Goal: Find specific page/section: Find specific page/section

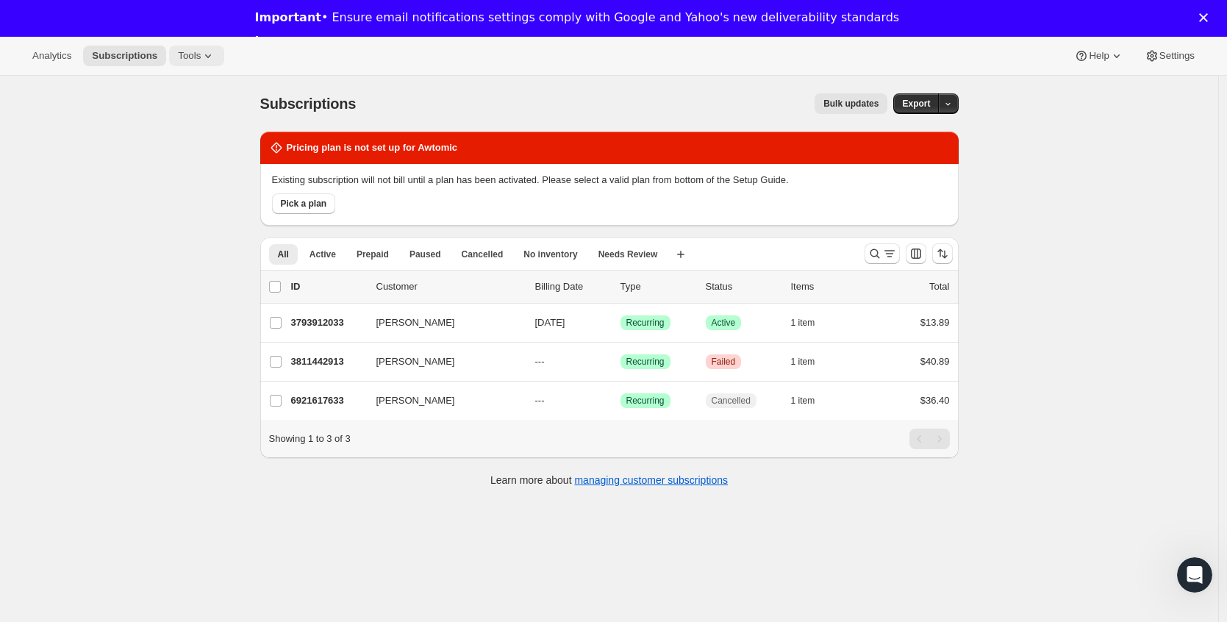
click at [201, 60] on span "Tools" at bounding box center [189, 56] width 23 height 12
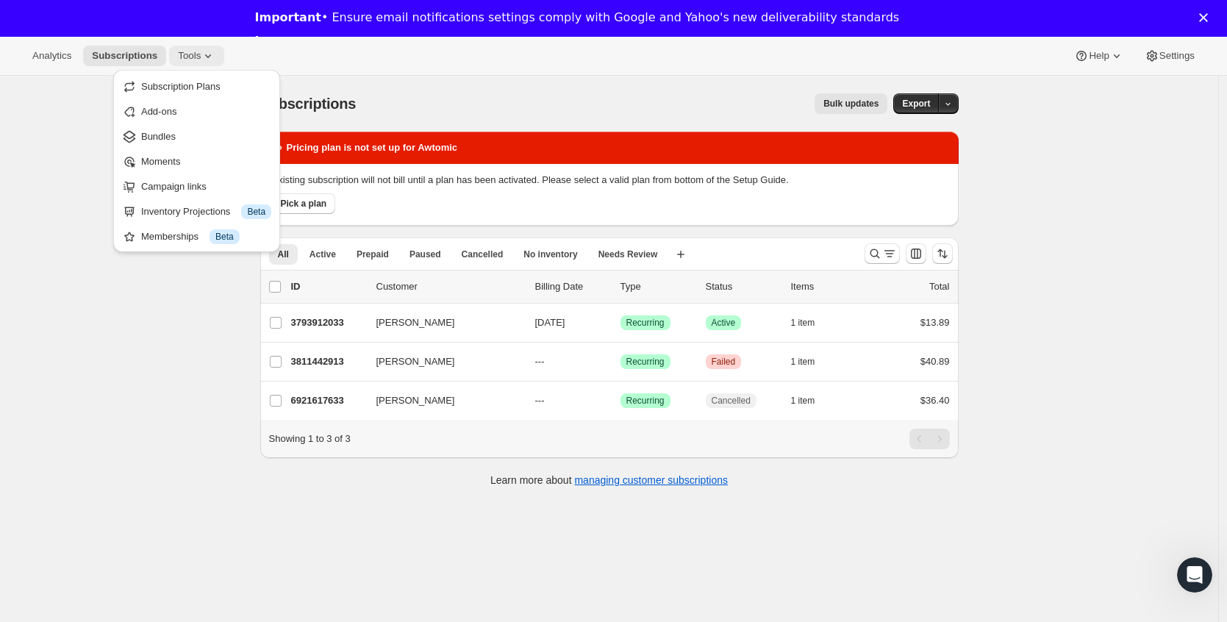
click at [201, 59] on span "Tools" at bounding box center [189, 56] width 23 height 12
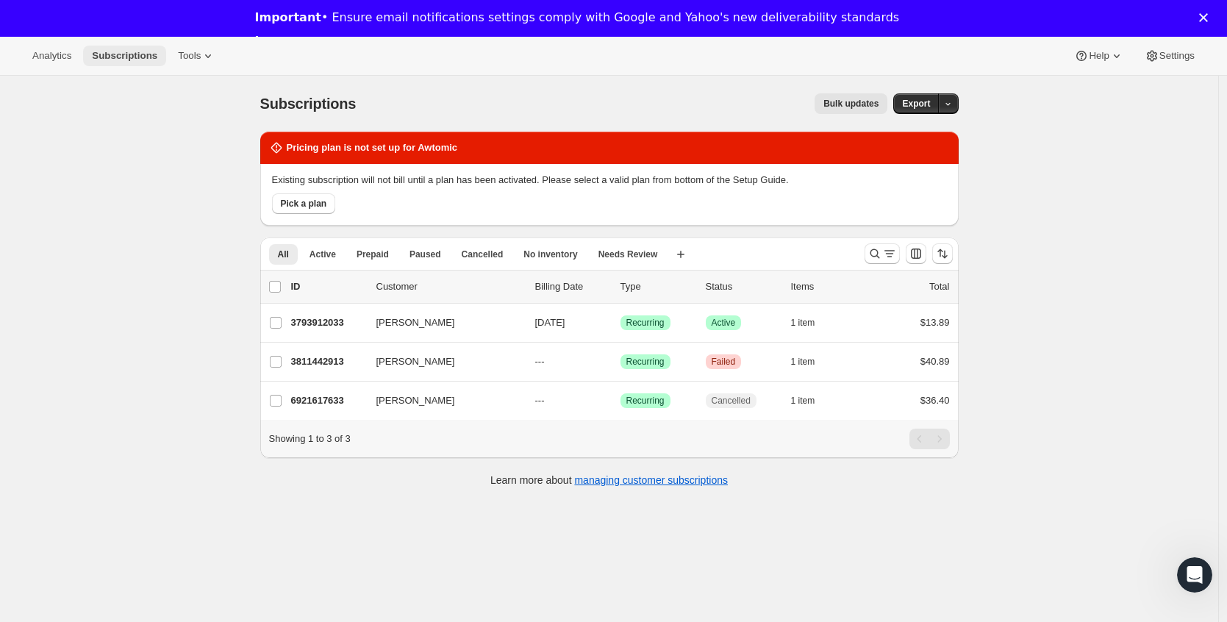
click at [91, 60] on button "Subscriptions" at bounding box center [124, 56] width 83 height 21
click at [60, 61] on span "Analytics" at bounding box center [51, 56] width 39 height 12
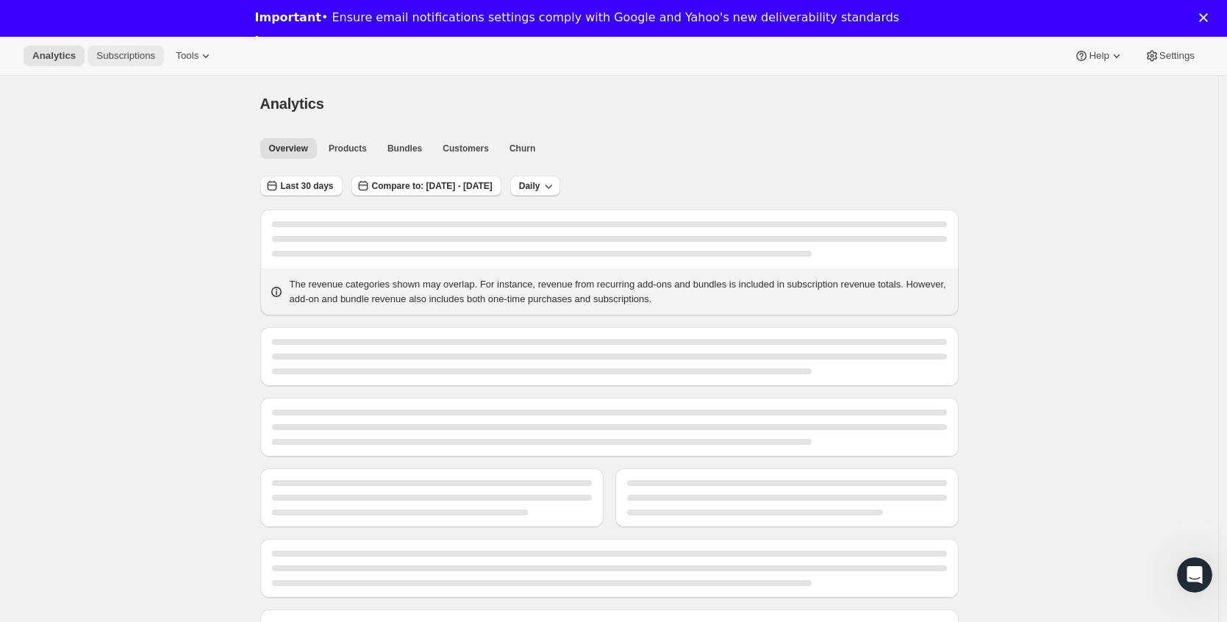
click at [136, 60] on span "Subscriptions" at bounding box center [125, 56] width 59 height 12
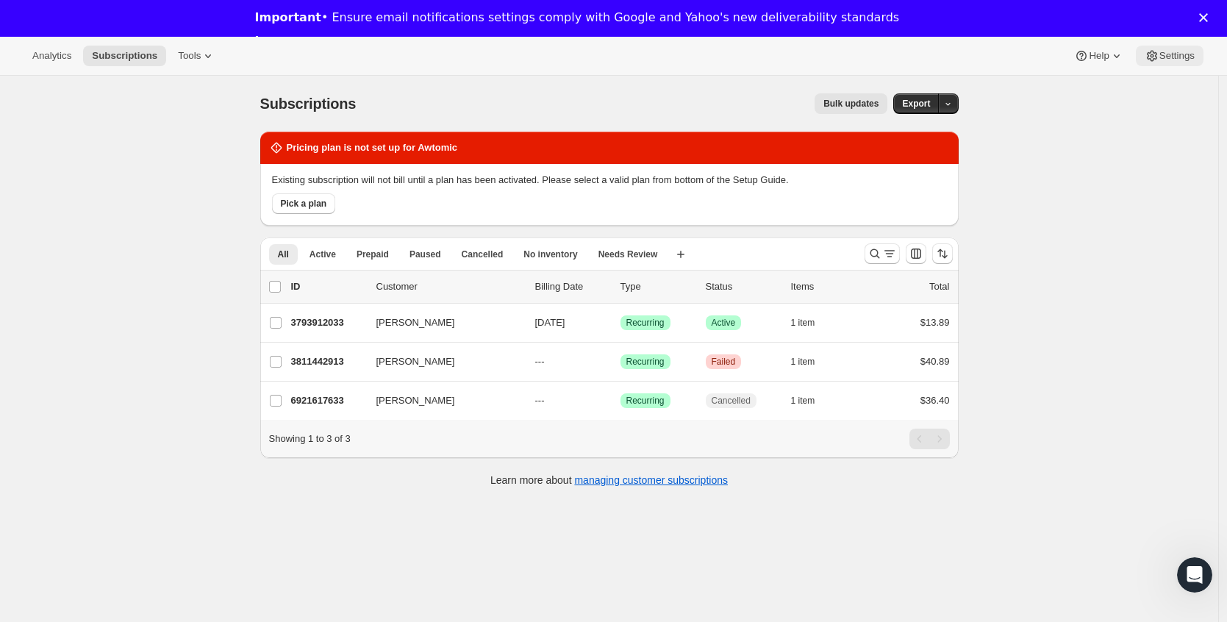
click at [1159, 61] on span "Settings" at bounding box center [1176, 56] width 35 height 12
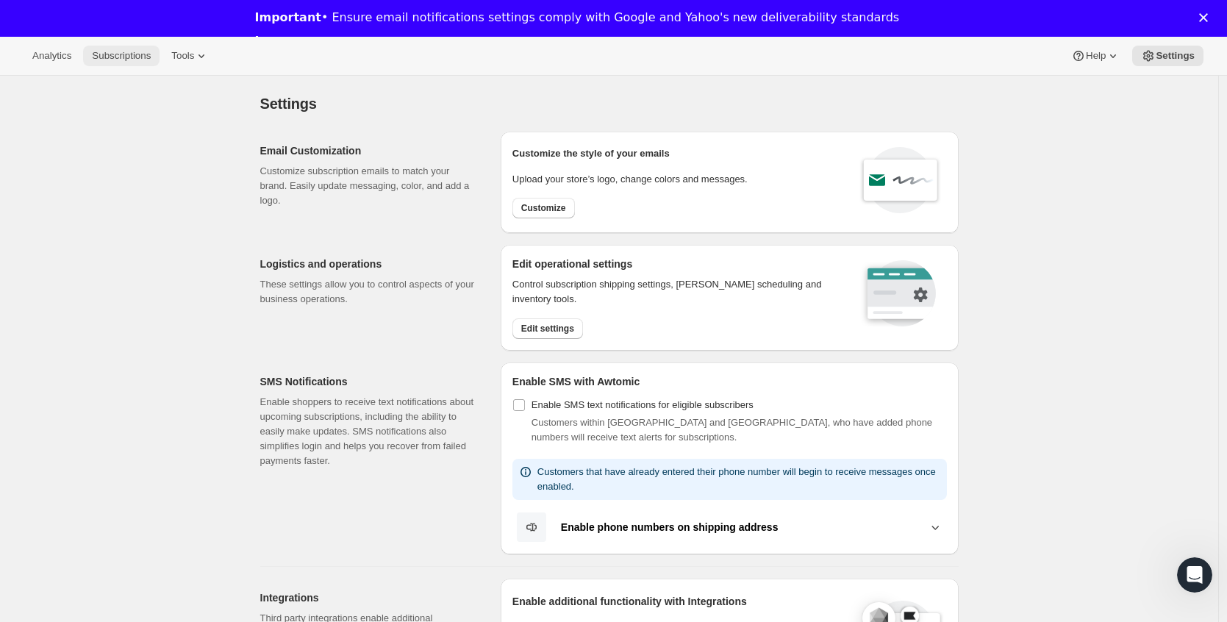
click at [140, 57] on span "Subscriptions" at bounding box center [121, 56] width 59 height 12
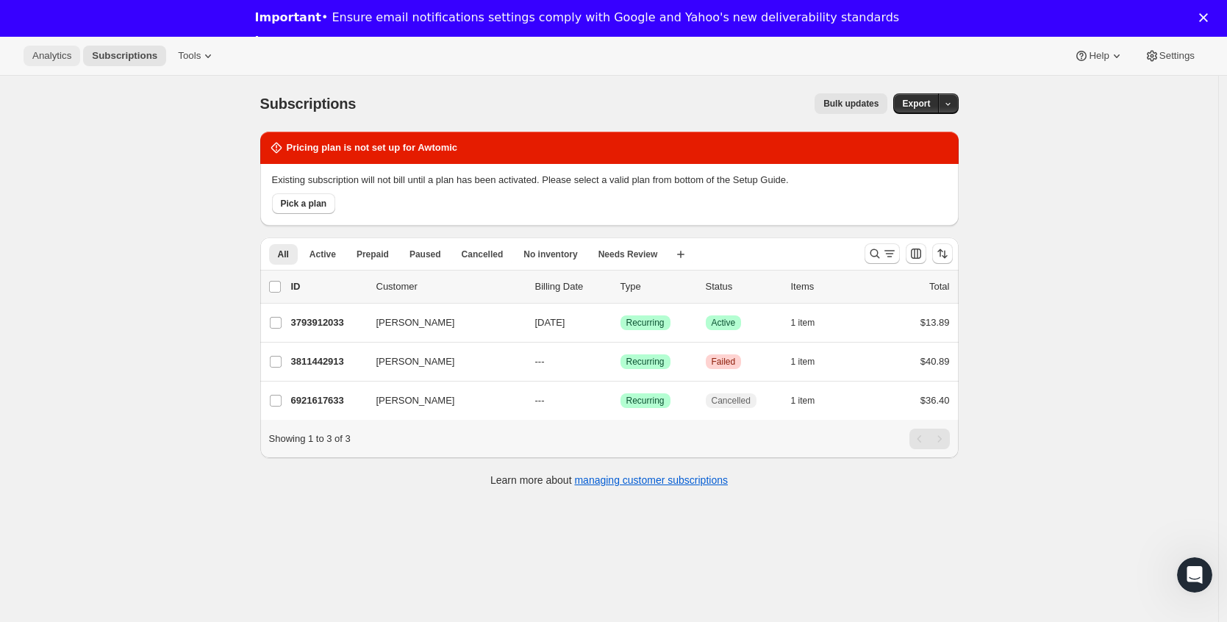
click at [78, 60] on button "Analytics" at bounding box center [52, 56] width 57 height 21
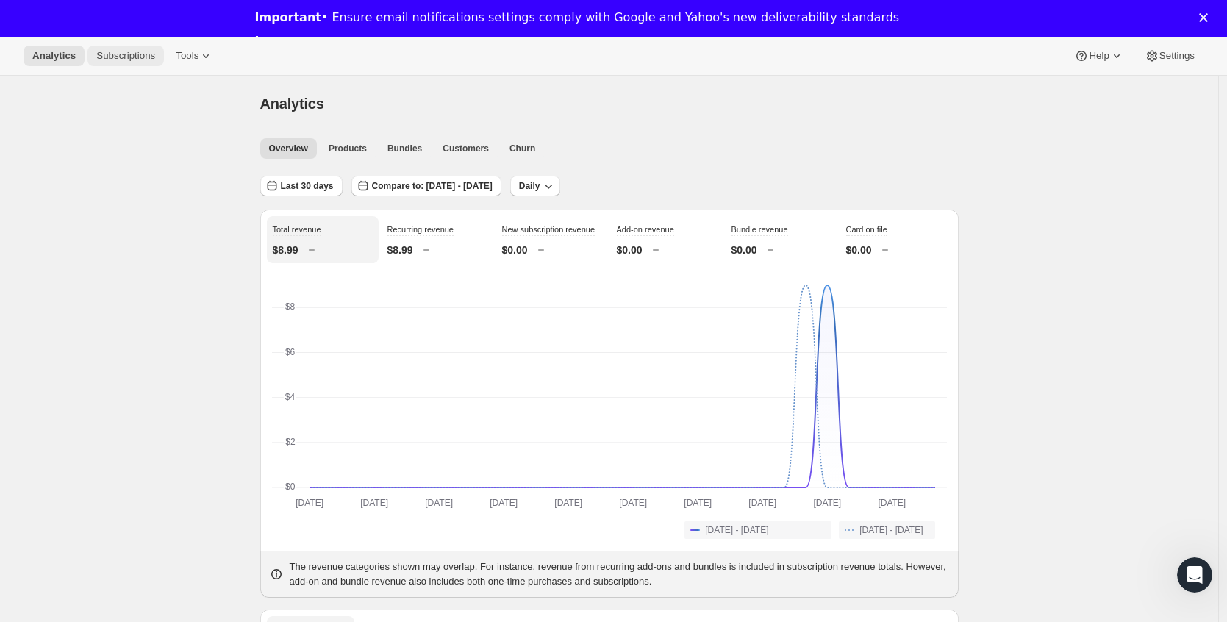
click at [146, 65] on button "Subscriptions" at bounding box center [125, 56] width 76 height 21
